Goal: Book appointment/travel/reservation

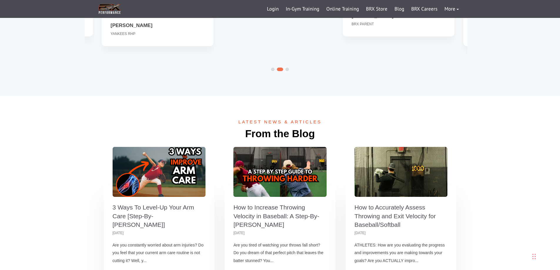
scroll to position [2038, 0]
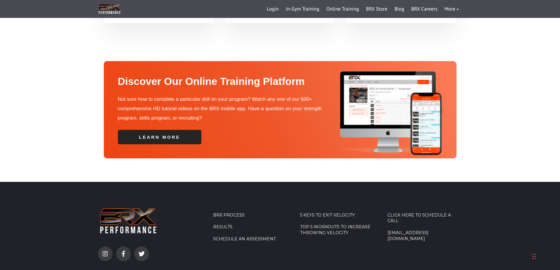
click at [235, 236] on link "Schedule an Assessment" at bounding box center [250, 239] width 75 height 6
click at [251, 236] on link "Schedule an Assessment" at bounding box center [250, 239] width 75 height 6
click at [245, 236] on link "Schedule an Assessment" at bounding box center [250, 239] width 75 height 6
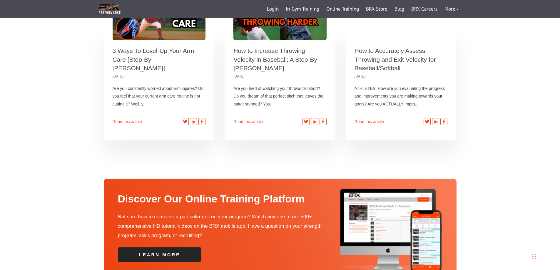
scroll to position [2076, 0]
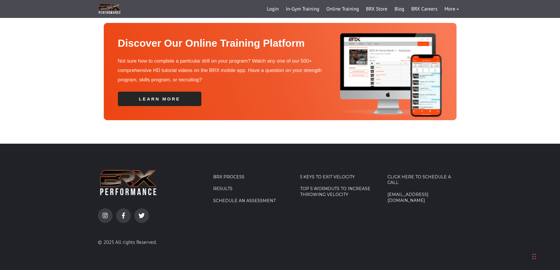
click at [229, 198] on link "Schedule an Assessment" at bounding box center [250, 201] width 75 height 6
